Goal: Check status: Check status

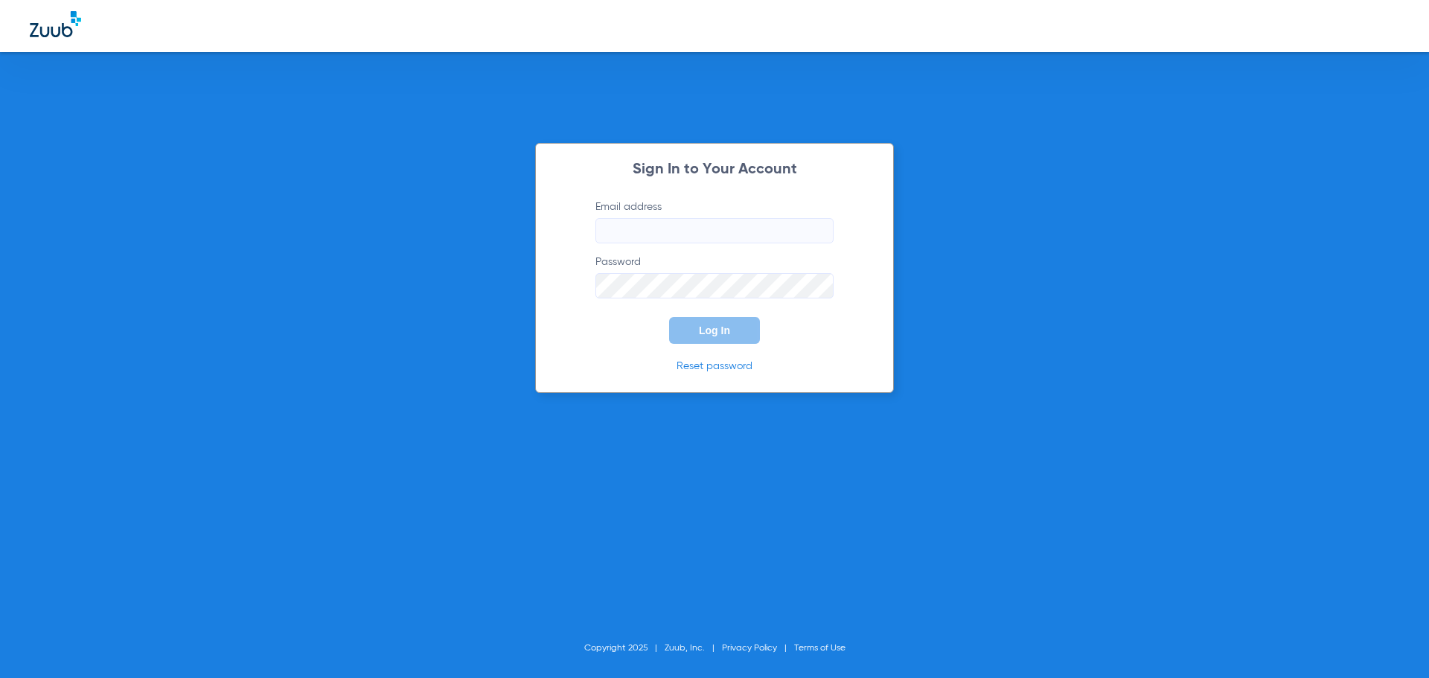
type input "[EMAIL_ADDRESS][DOMAIN_NAME]"
click at [714, 347] on div "Sign In to Your Account Email address [EMAIL_ADDRESS][DOMAIN_NAME] Password Log…" at bounding box center [714, 268] width 359 height 250
click at [712, 335] on span "Log In" at bounding box center [714, 330] width 31 height 12
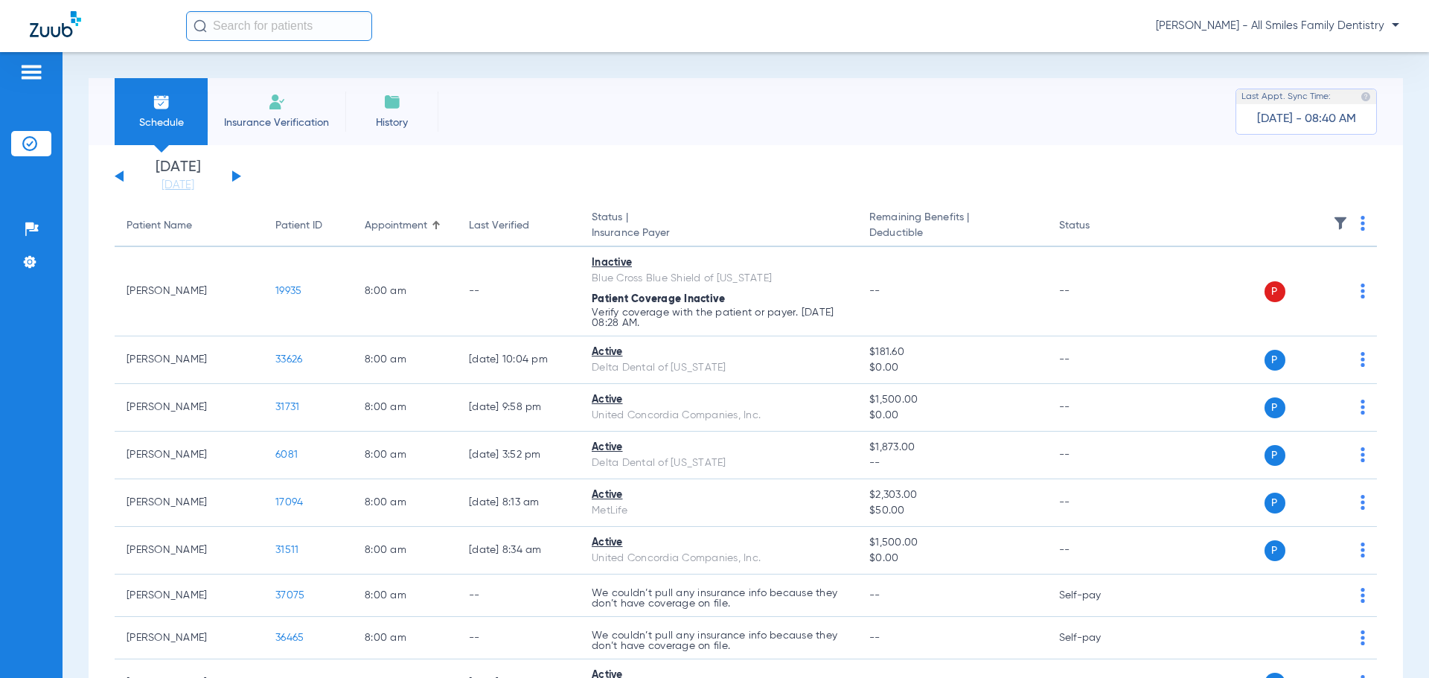
click at [234, 176] on button at bounding box center [236, 175] width 9 height 11
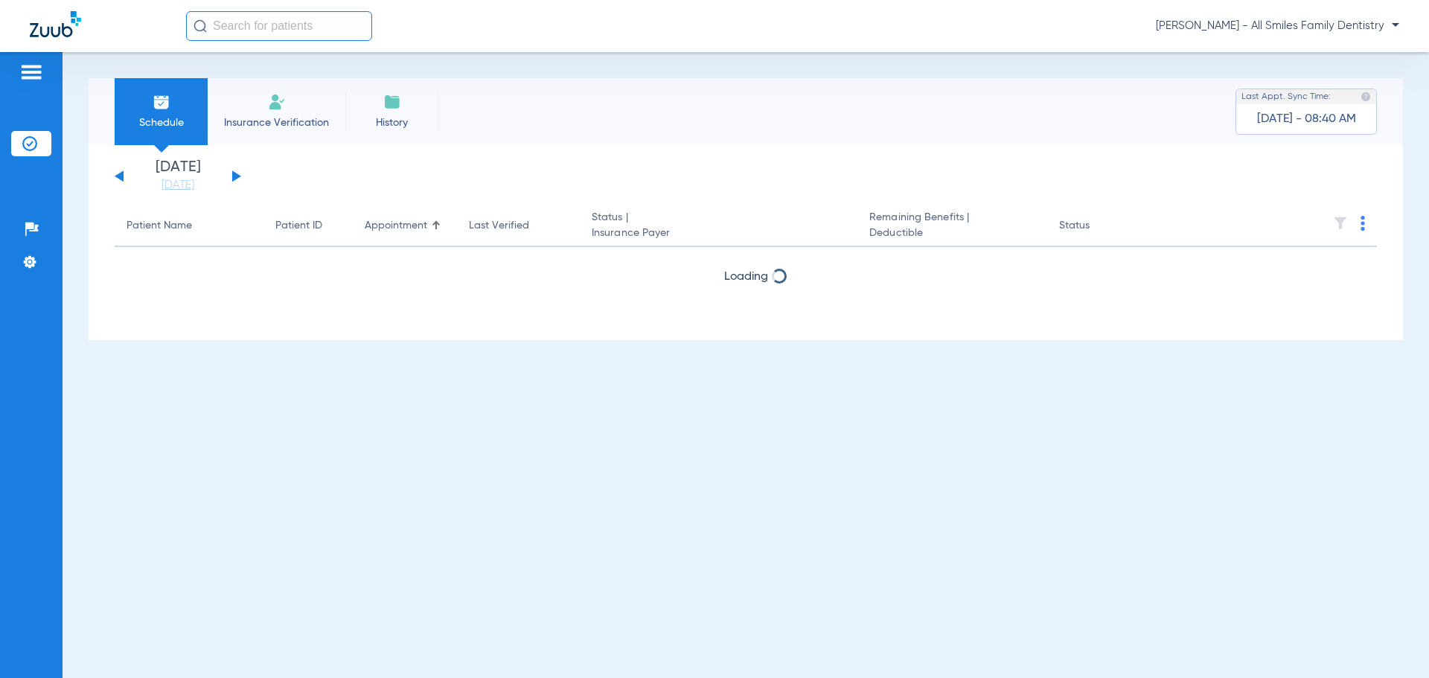
click at [234, 176] on button at bounding box center [236, 175] width 9 height 11
click at [234, 177] on button at bounding box center [236, 175] width 9 height 11
click at [239, 177] on button at bounding box center [236, 175] width 9 height 11
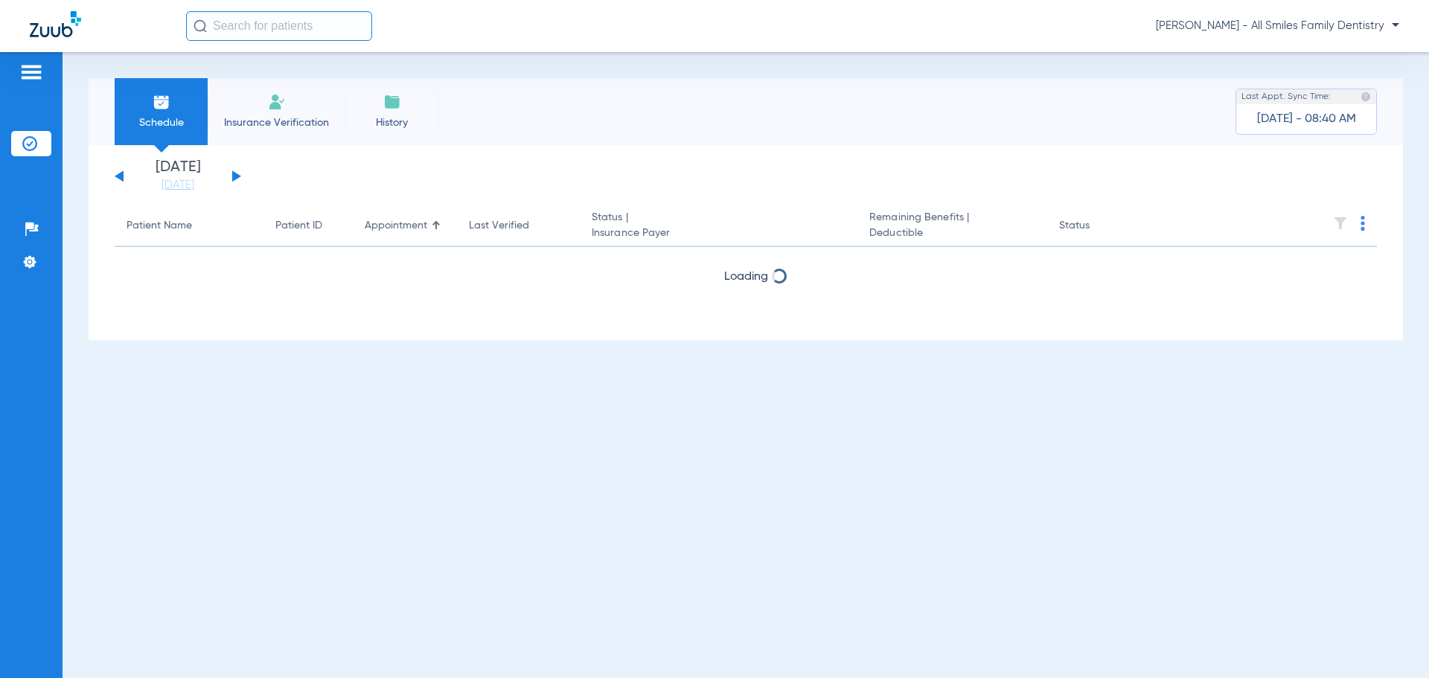
click at [239, 176] on button at bounding box center [236, 175] width 9 height 11
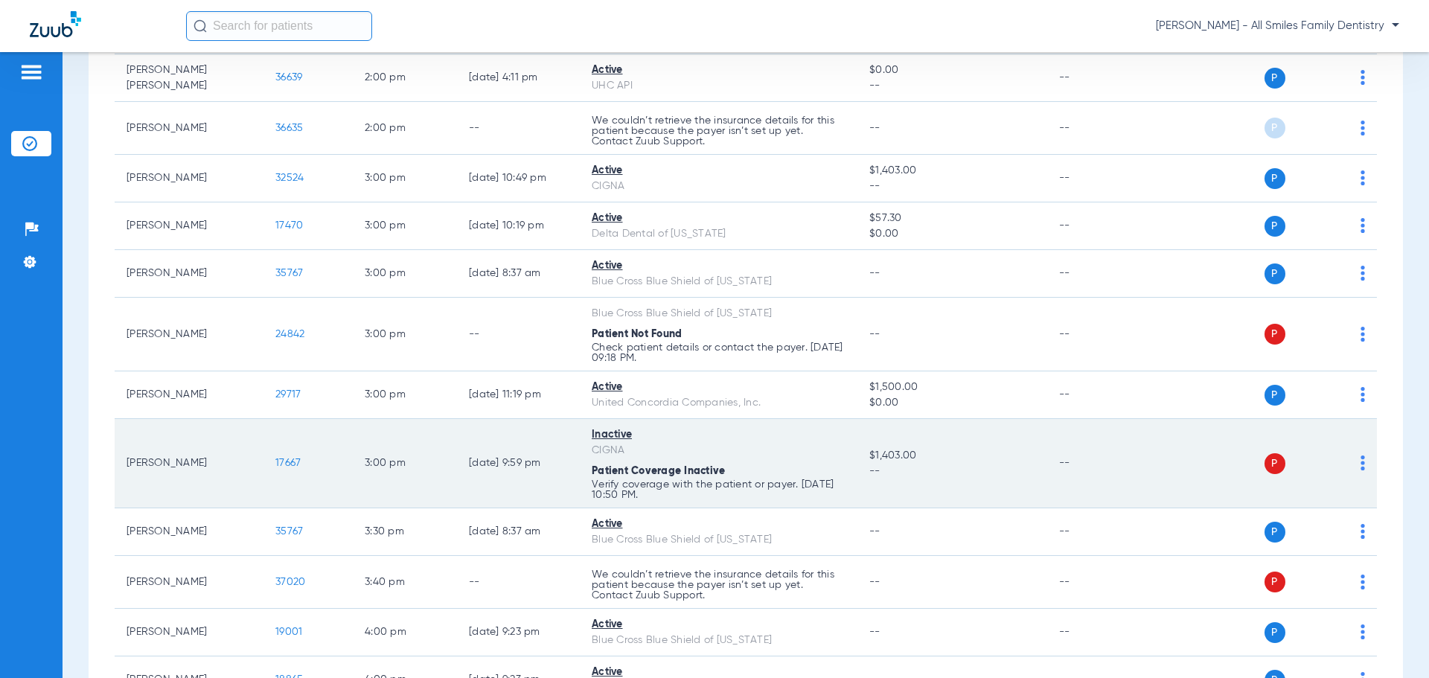
scroll to position [1637, 0]
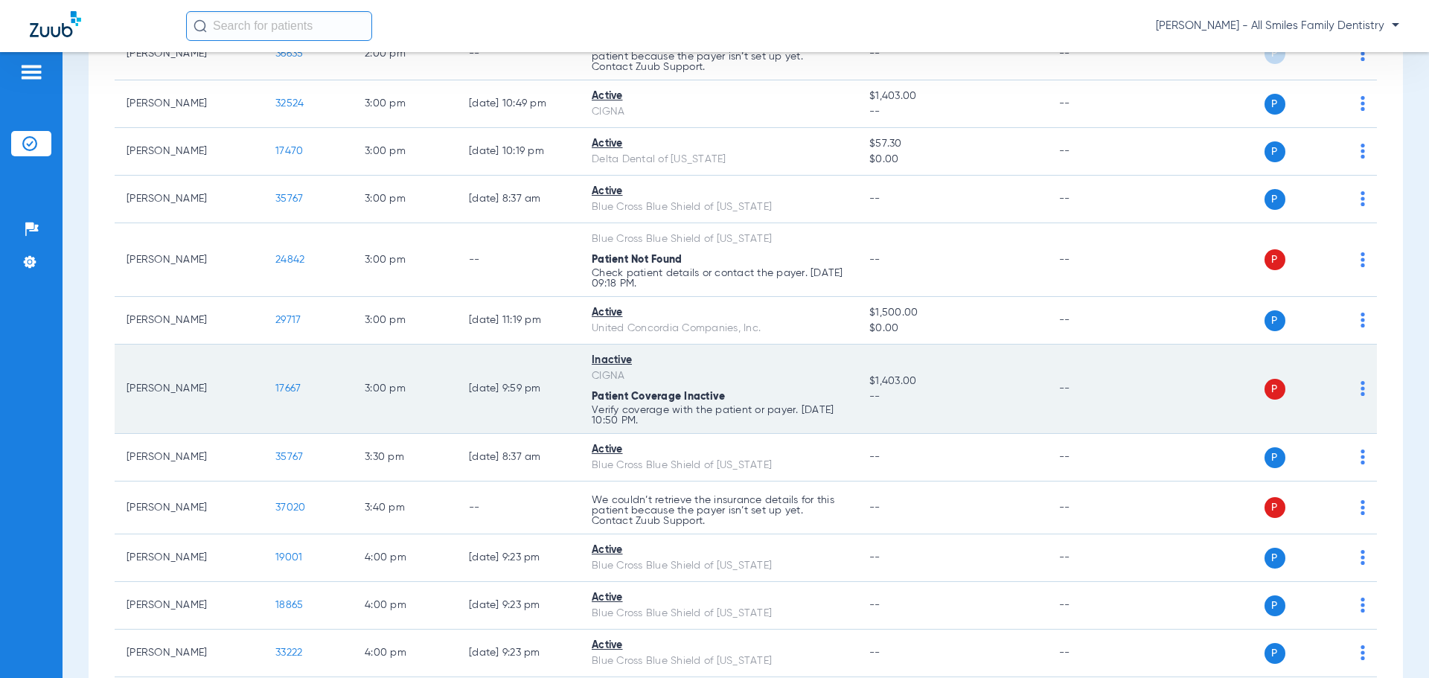
click at [1360, 385] on img at bounding box center [1362, 388] width 4 height 15
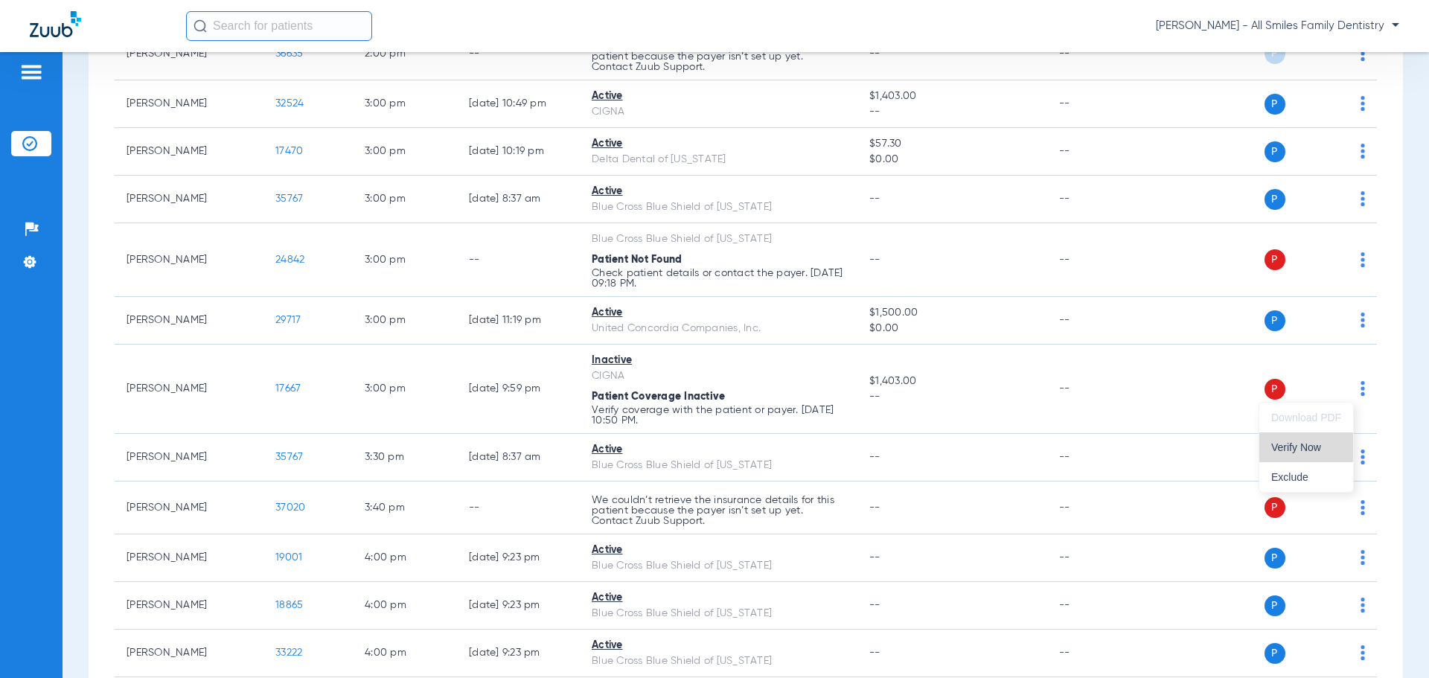
click at [1307, 443] on span "Verify Now" at bounding box center [1306, 447] width 70 height 10
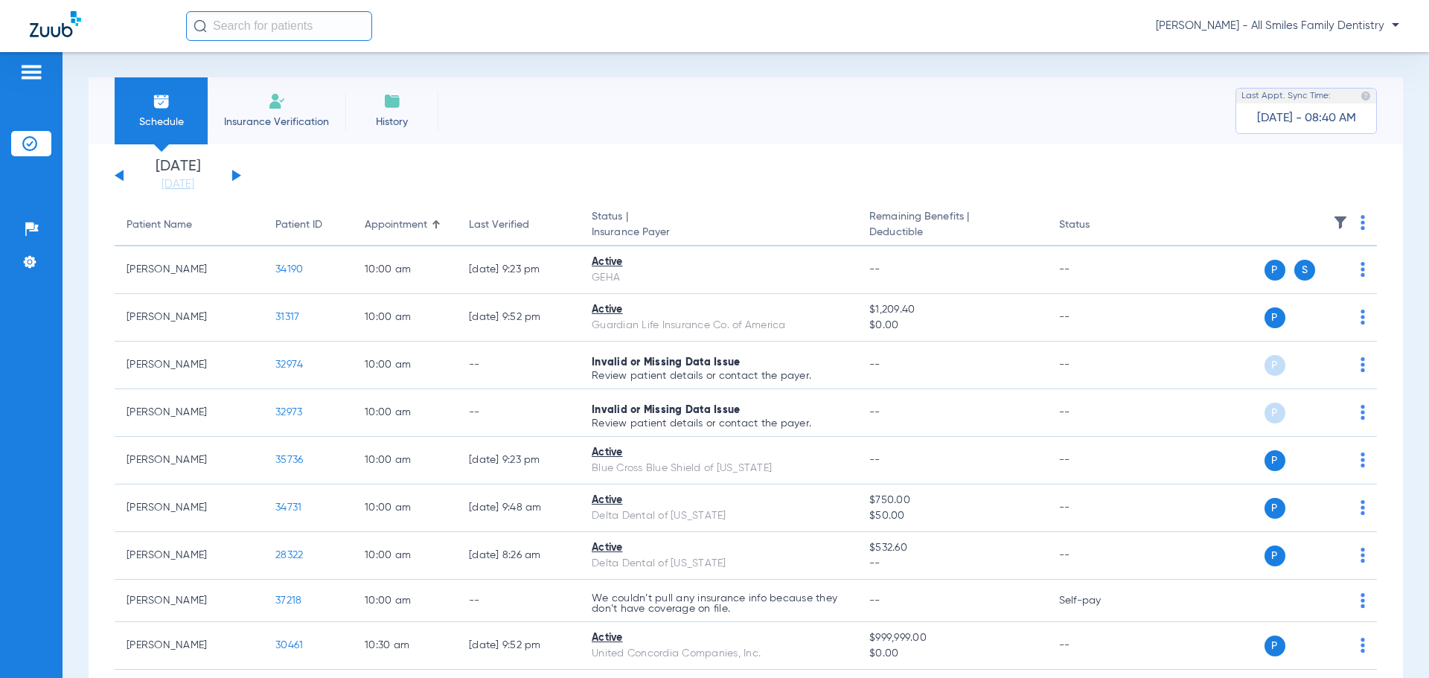
scroll to position [0, 0]
click at [231, 178] on div "[DATE] [DATE] [DATE] [DATE] [DATE] [DATE] [DATE] [DATE] [DATE] [DATE] [DATE] [D…" at bounding box center [178, 176] width 126 height 33
click at [228, 176] on div "[DATE] [DATE] [DATE] [DATE] [DATE] [DATE] [DATE] [DATE] [DATE] [DATE] [DATE] [D…" at bounding box center [178, 176] width 126 height 33
click at [235, 177] on button at bounding box center [236, 175] width 9 height 11
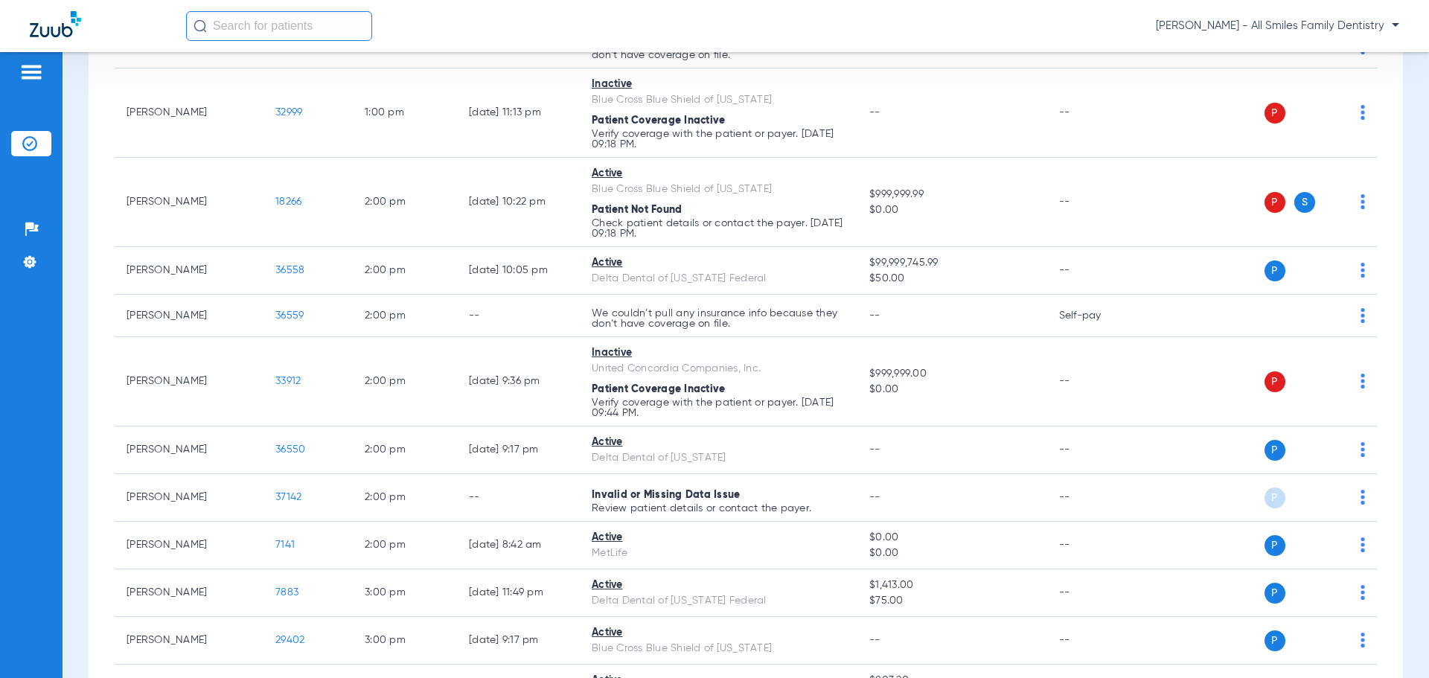
scroll to position [1860, 0]
